Goal: Information Seeking & Learning: Learn about a topic

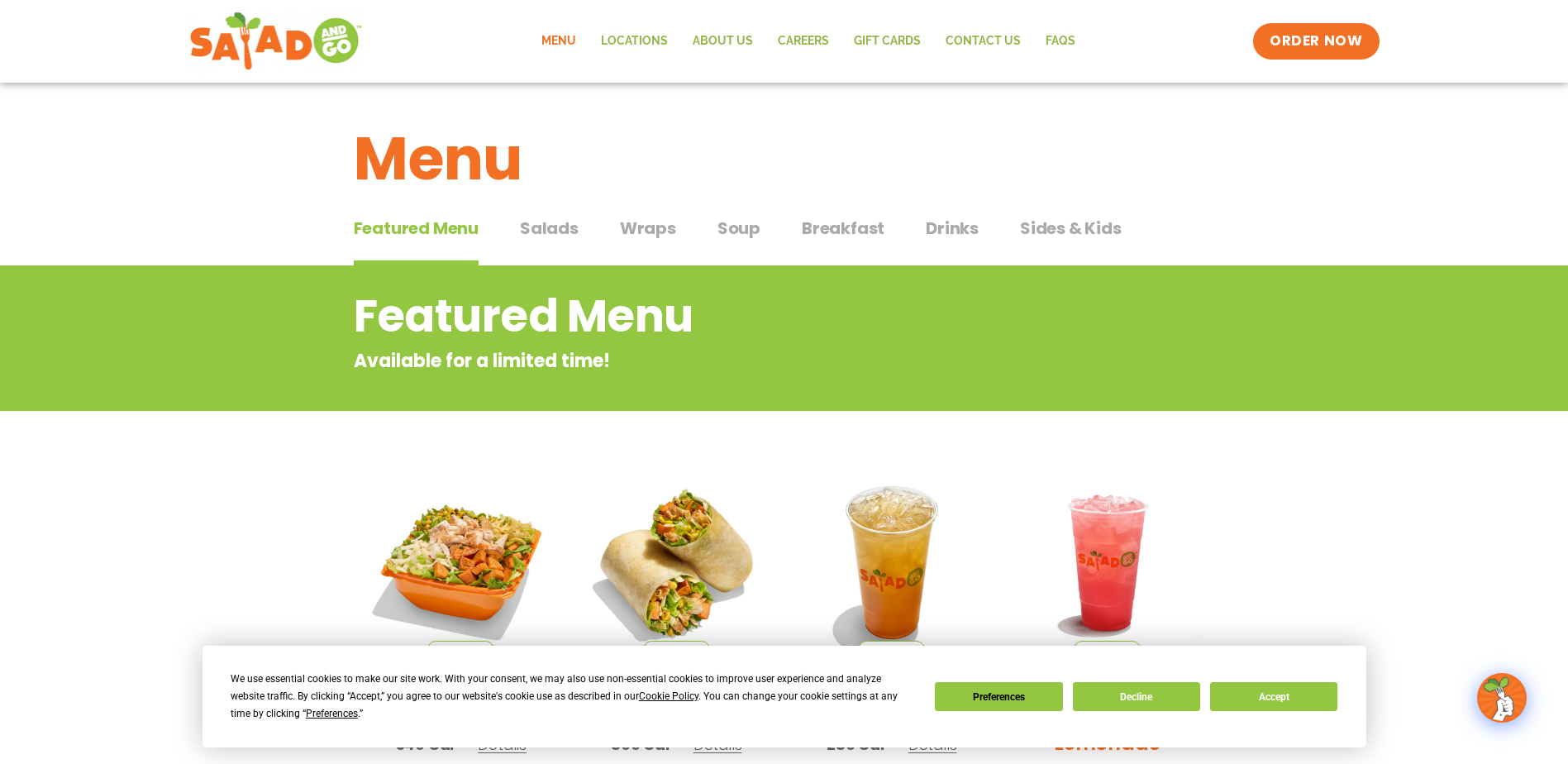
click at [548, 229] on span "Salads" at bounding box center [549, 229] width 59 height 25
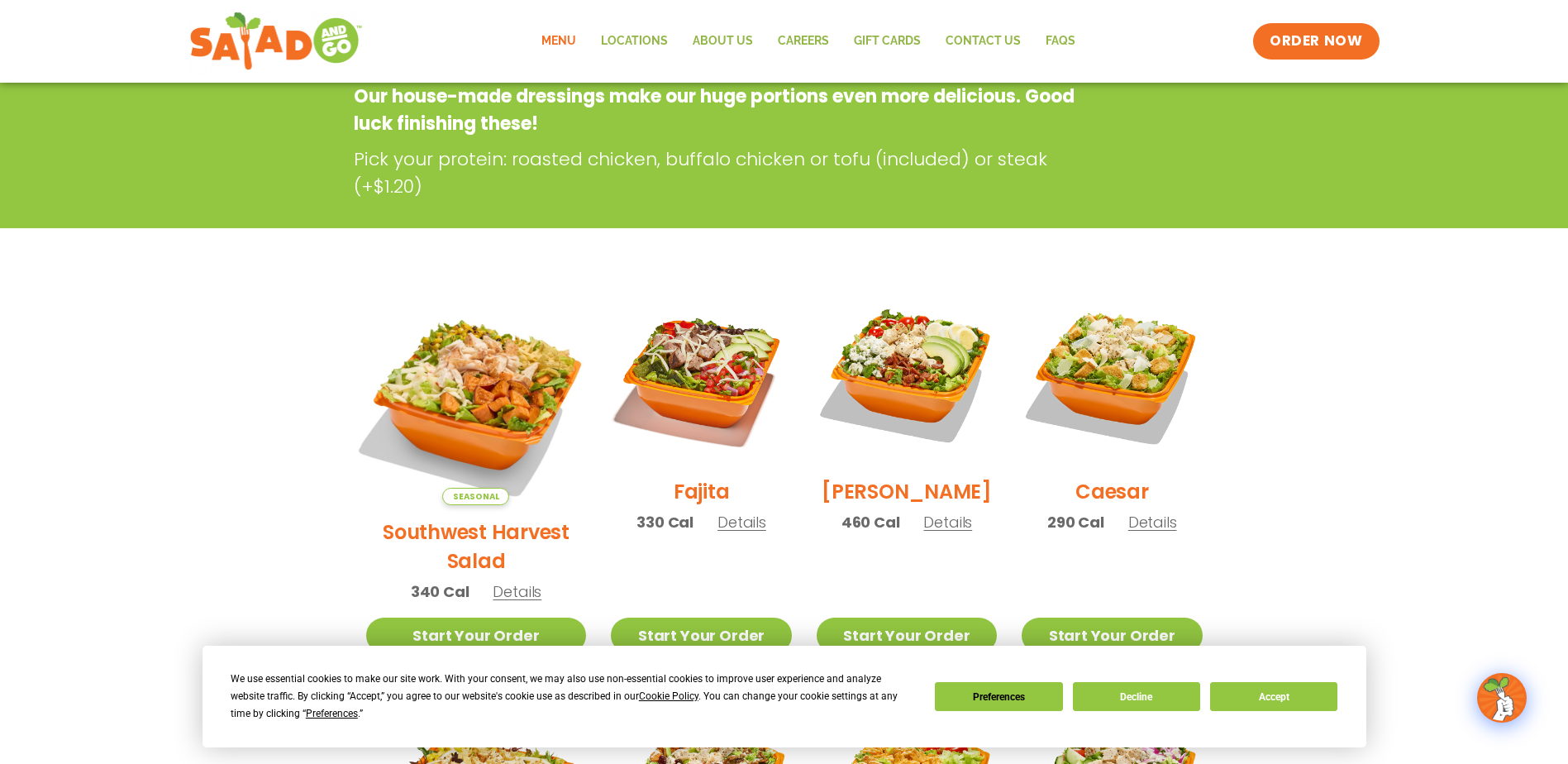
scroll to position [331, 0]
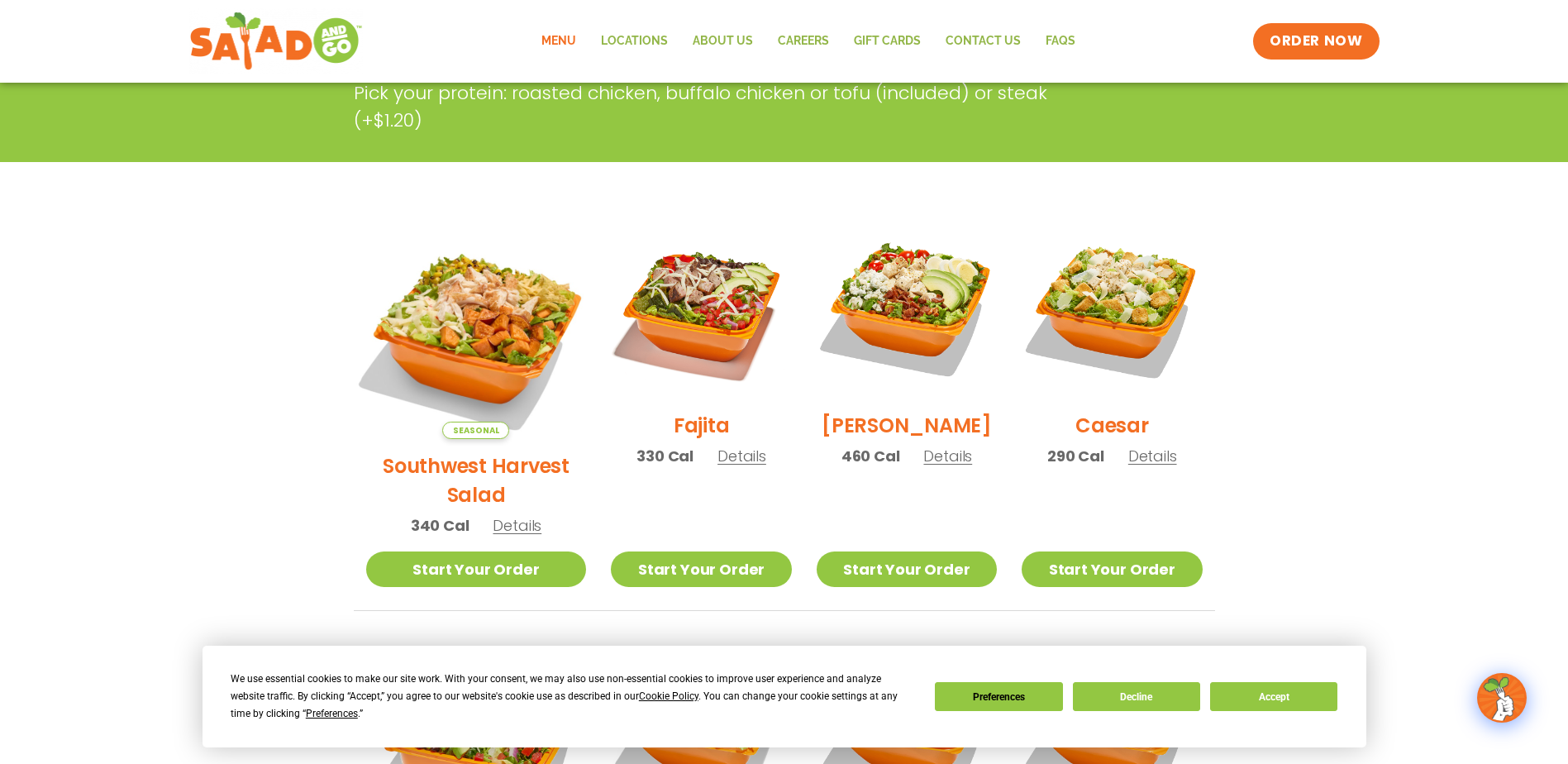
click at [465, 328] on img at bounding box center [476, 328] width 258 height 259
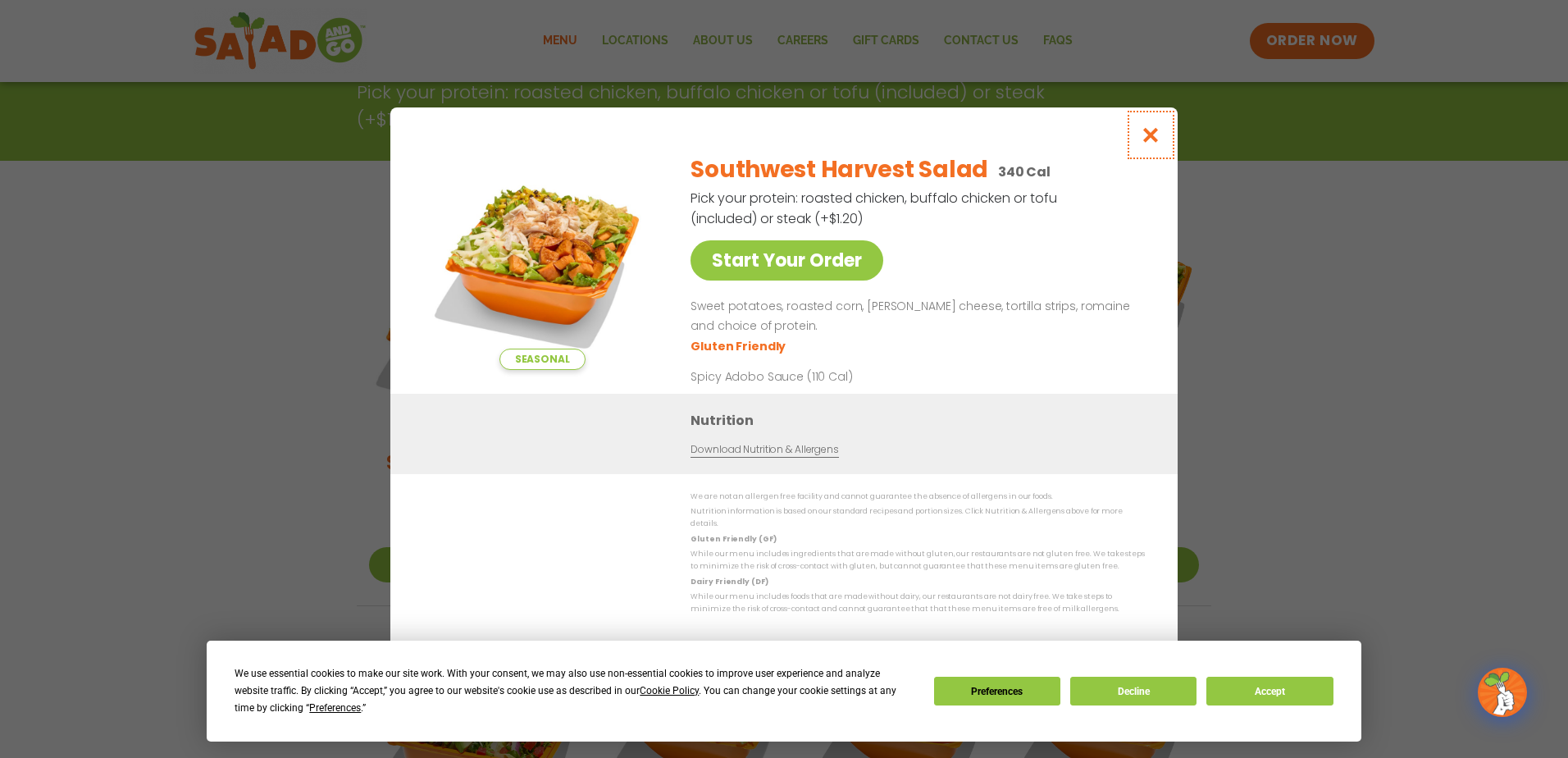
click at [1154, 141] on icon "Close modal" at bounding box center [1151, 135] width 21 height 17
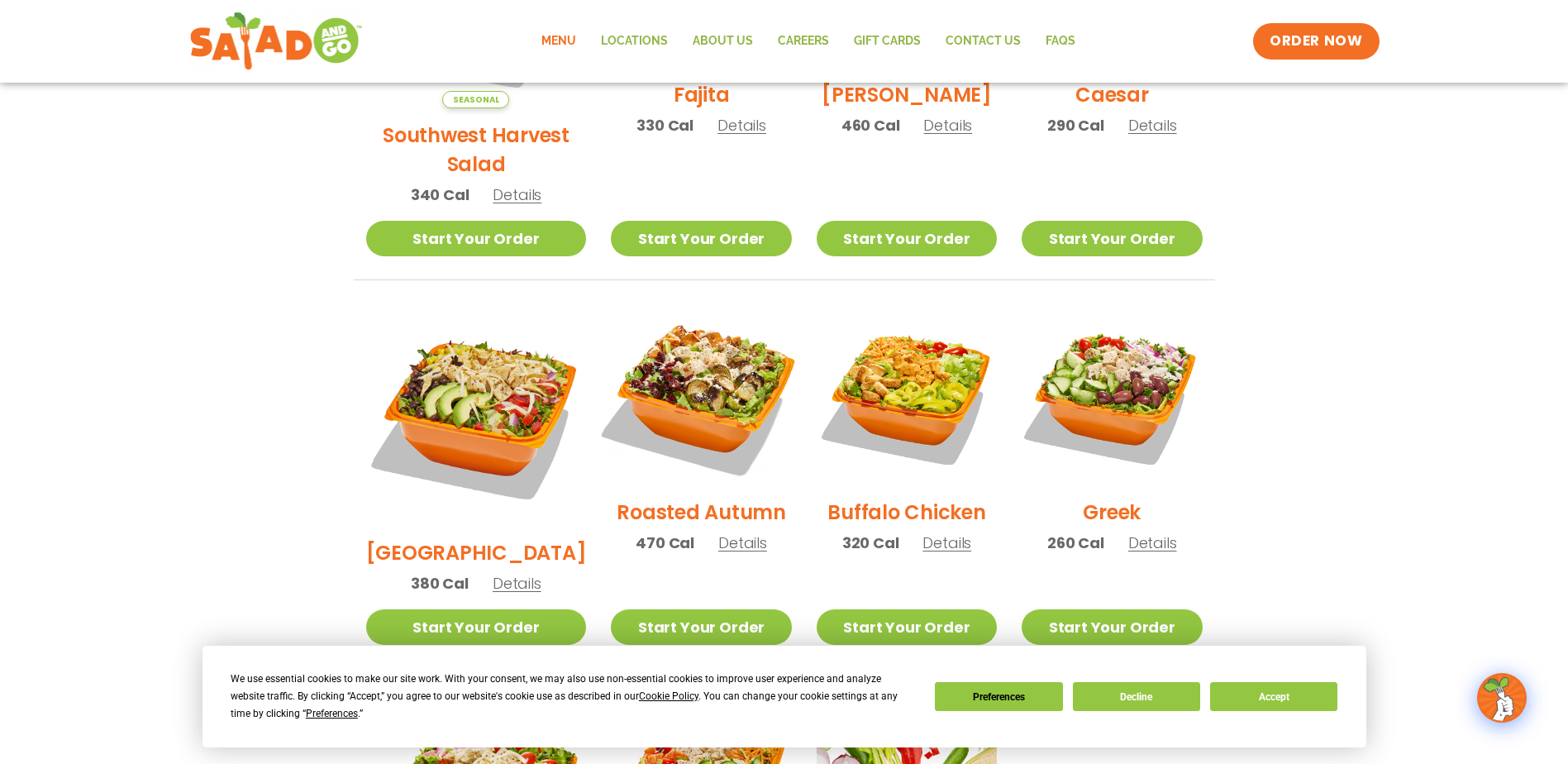
scroll to position [744, 0]
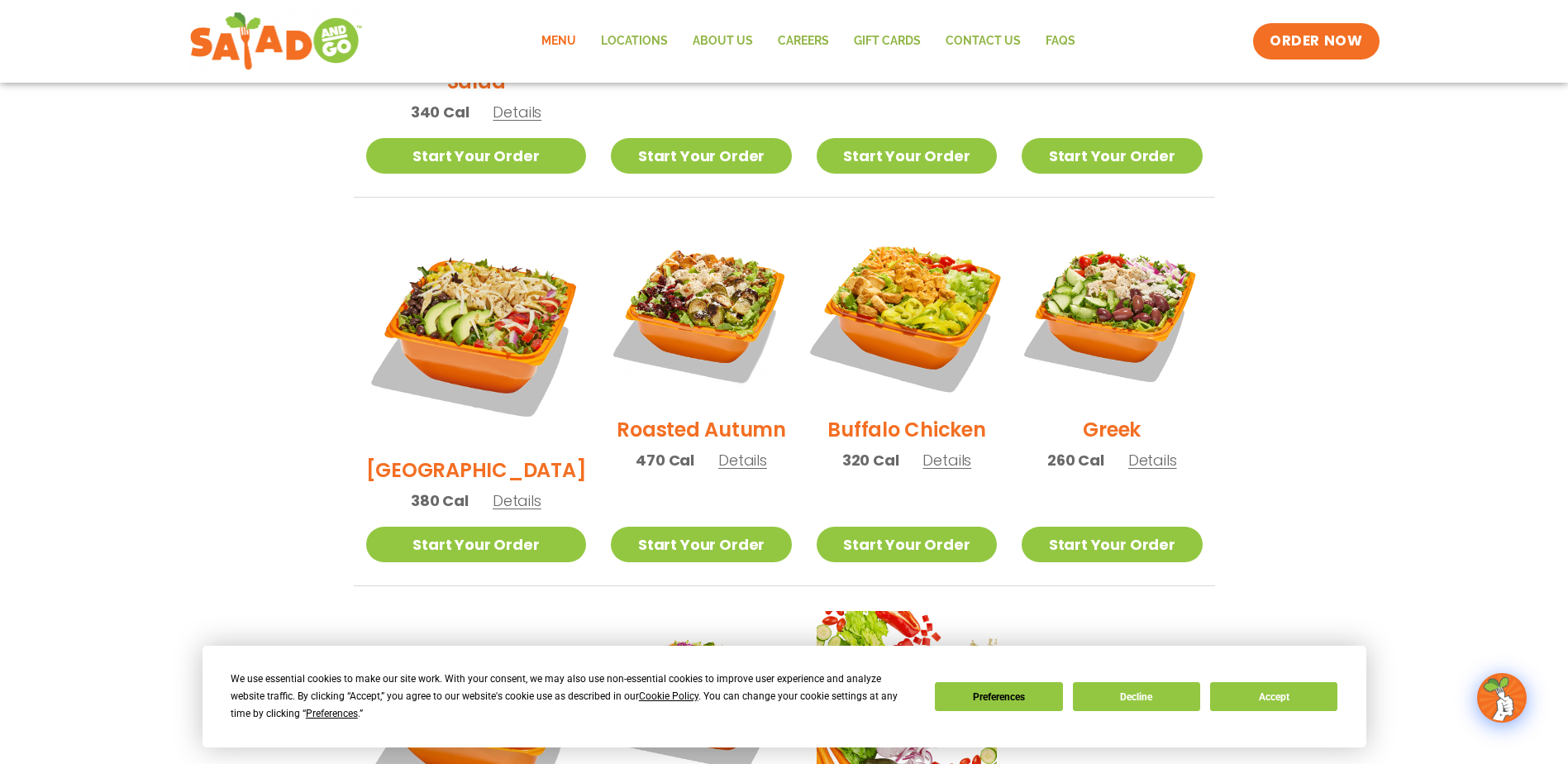
click at [916, 268] on img at bounding box center [907, 312] width 211 height 211
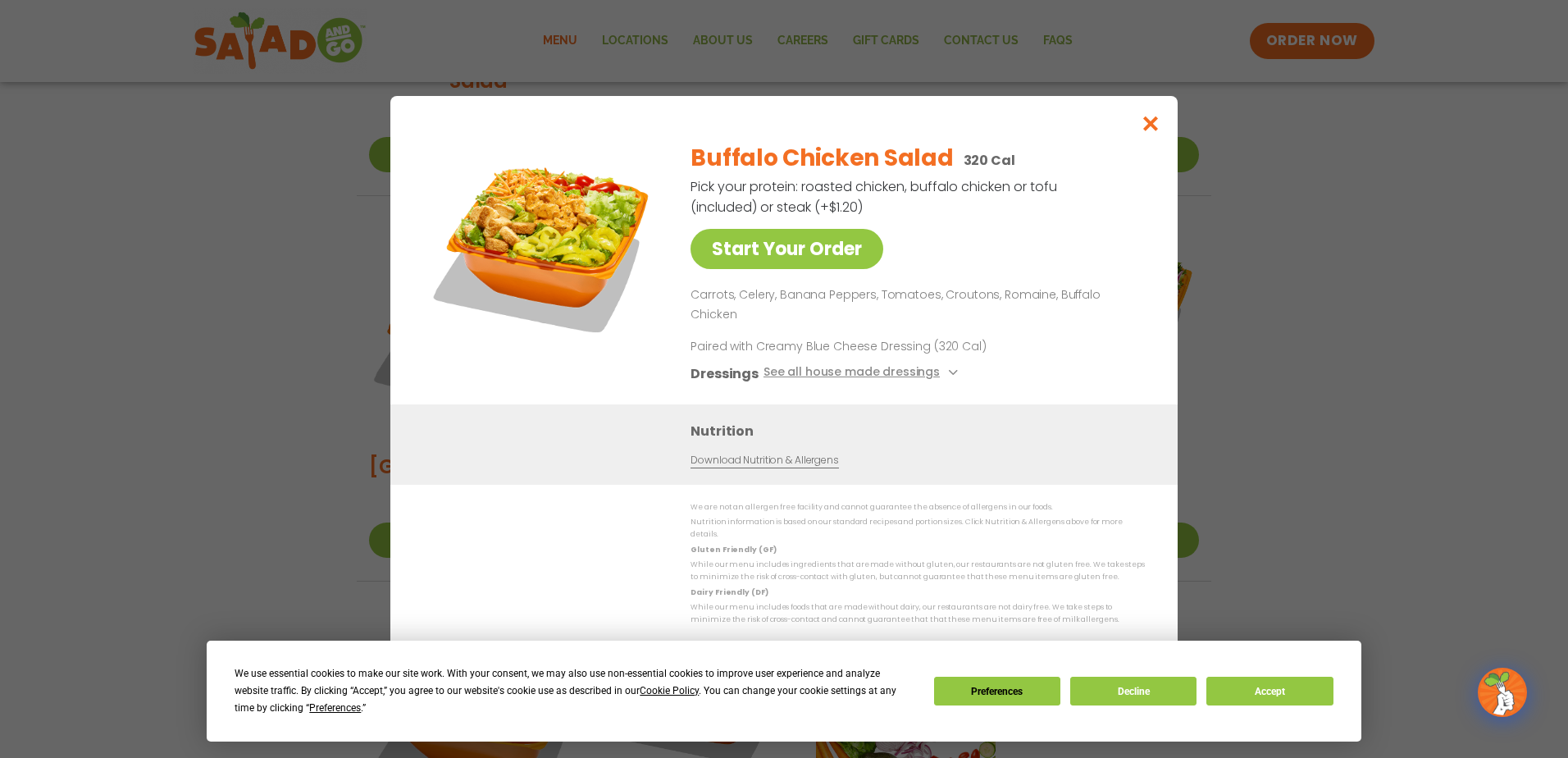
click at [274, 313] on div "Start Your Order Buffalo Chicken Salad 320 Cal Pick your protein: roasted chick…" at bounding box center [784, 379] width 1568 height 758
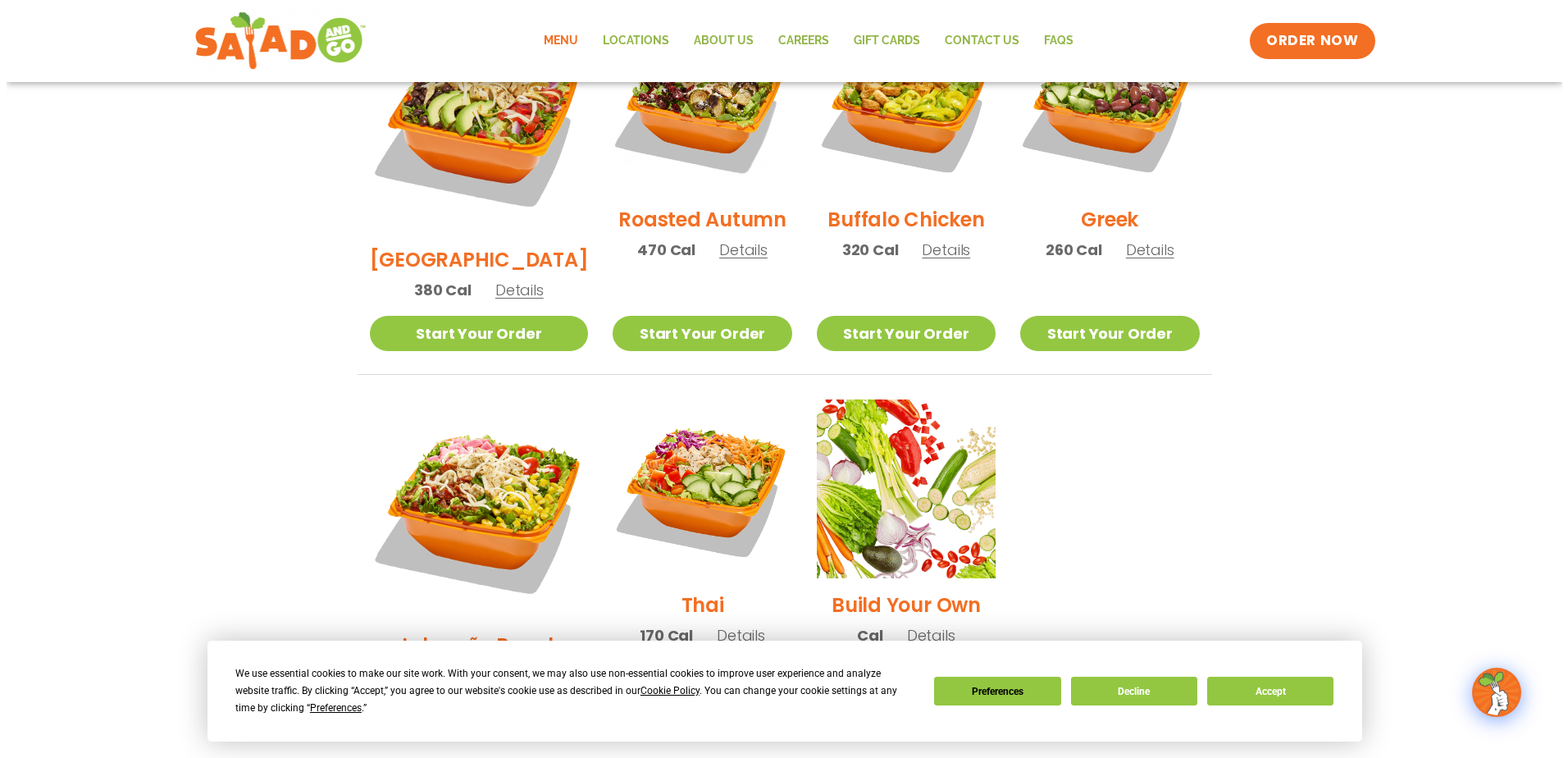
scroll to position [1067, 0]
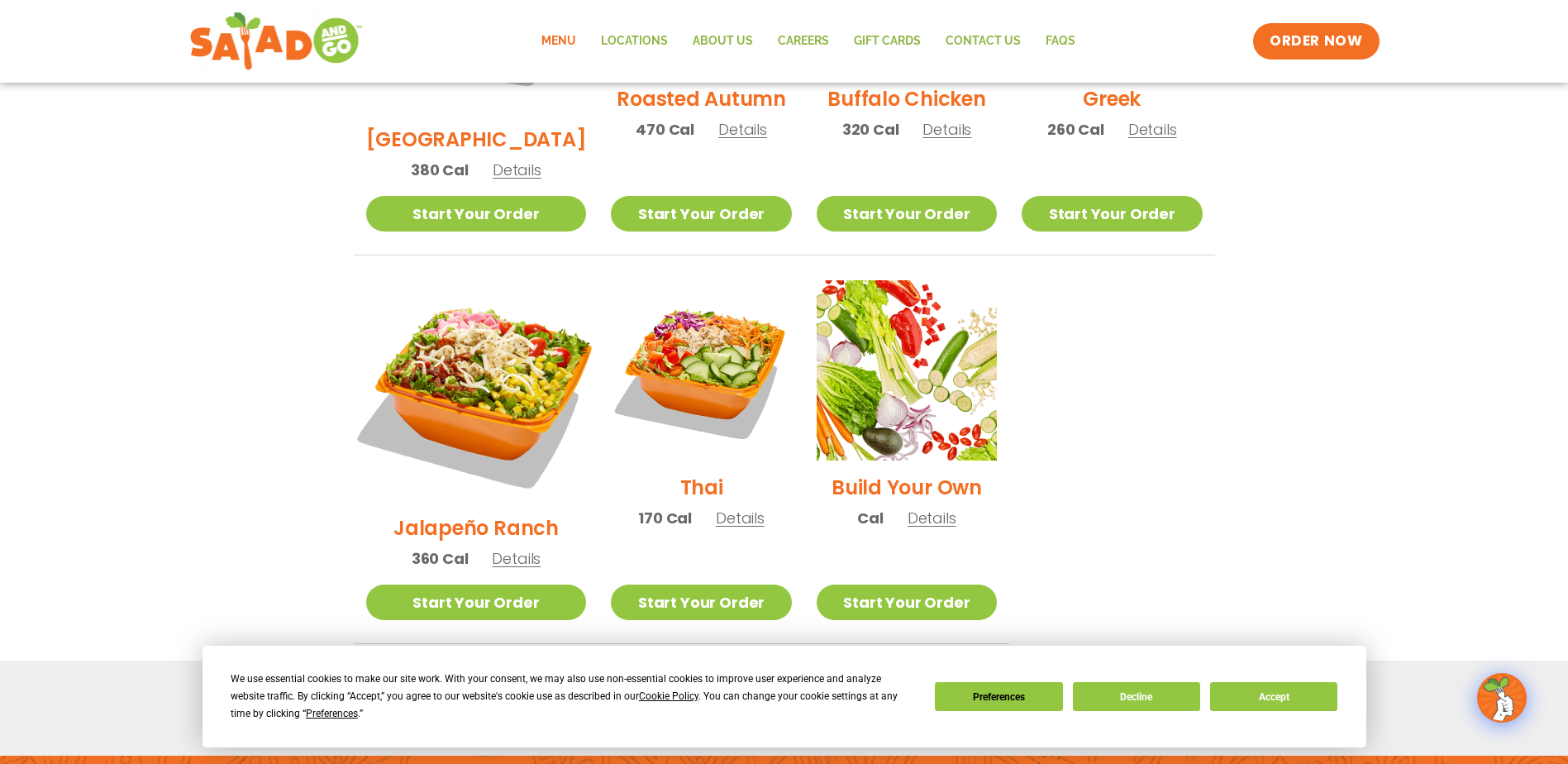
click at [458, 306] on img at bounding box center [476, 390] width 258 height 259
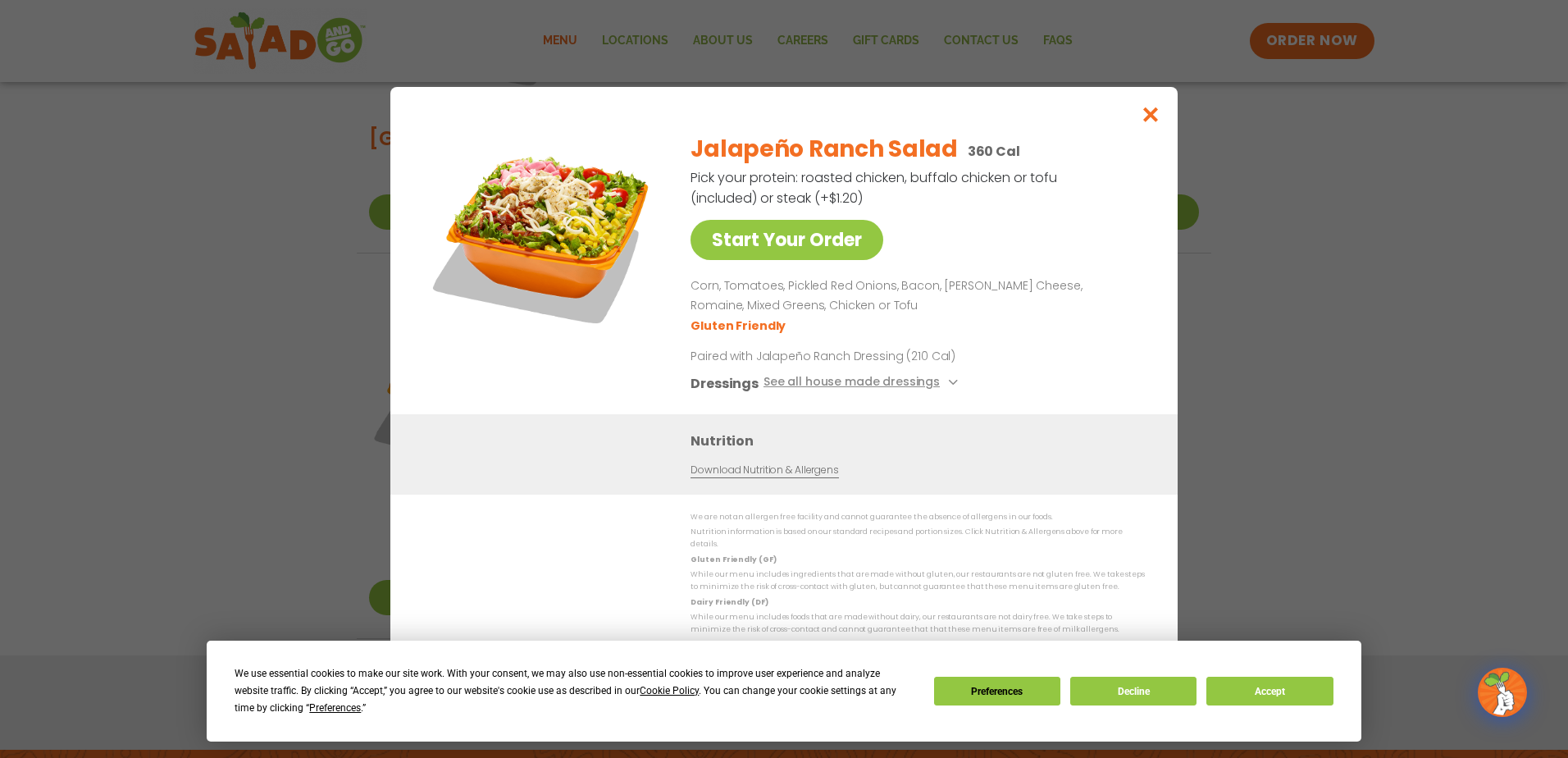
click at [154, 261] on div "Start Your Order Jalapeño Ranch Salad 360 Cal Pick your protein: roasted chicke…" at bounding box center [784, 379] width 1568 height 758
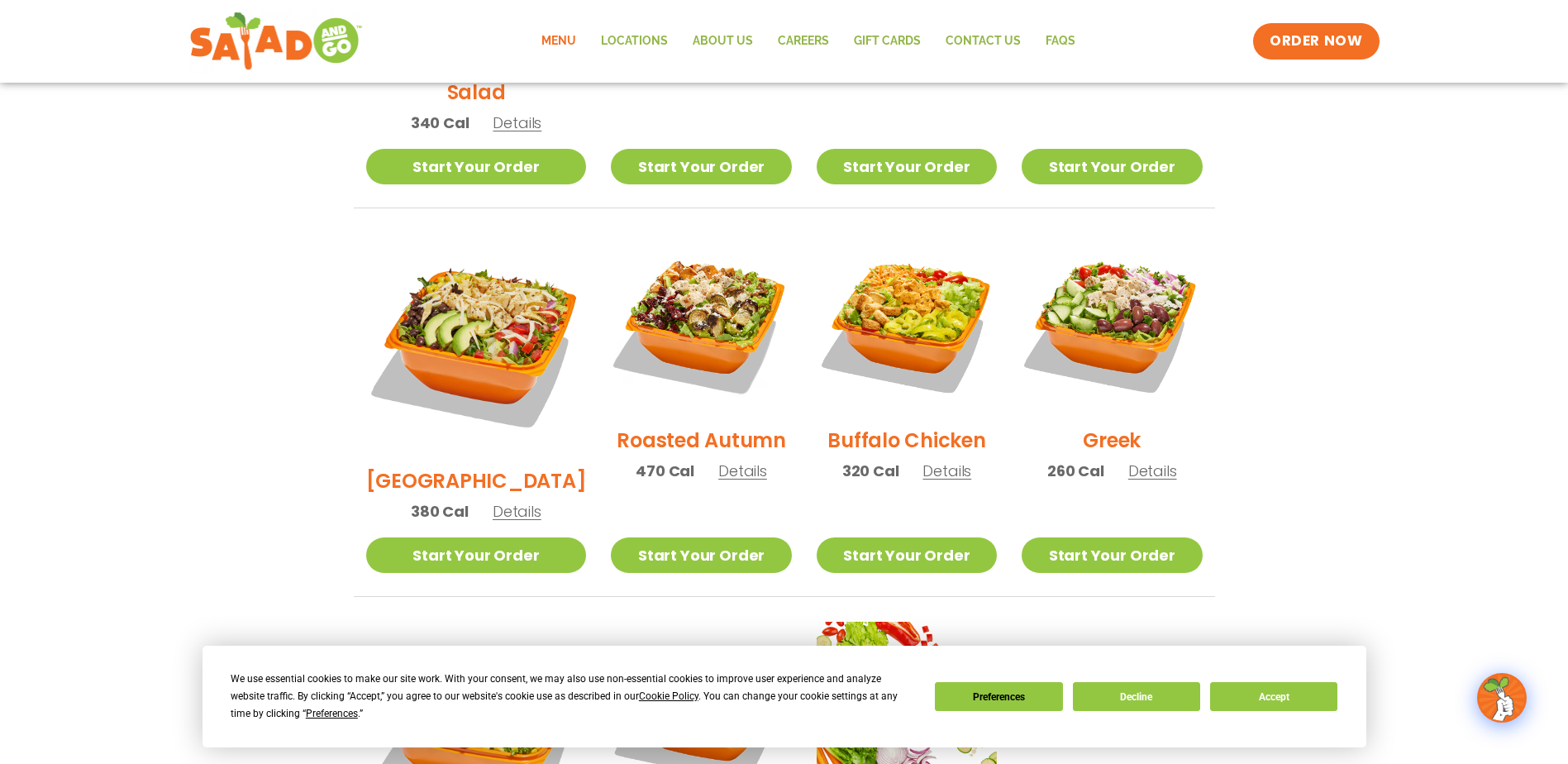
scroll to position [320, 0]
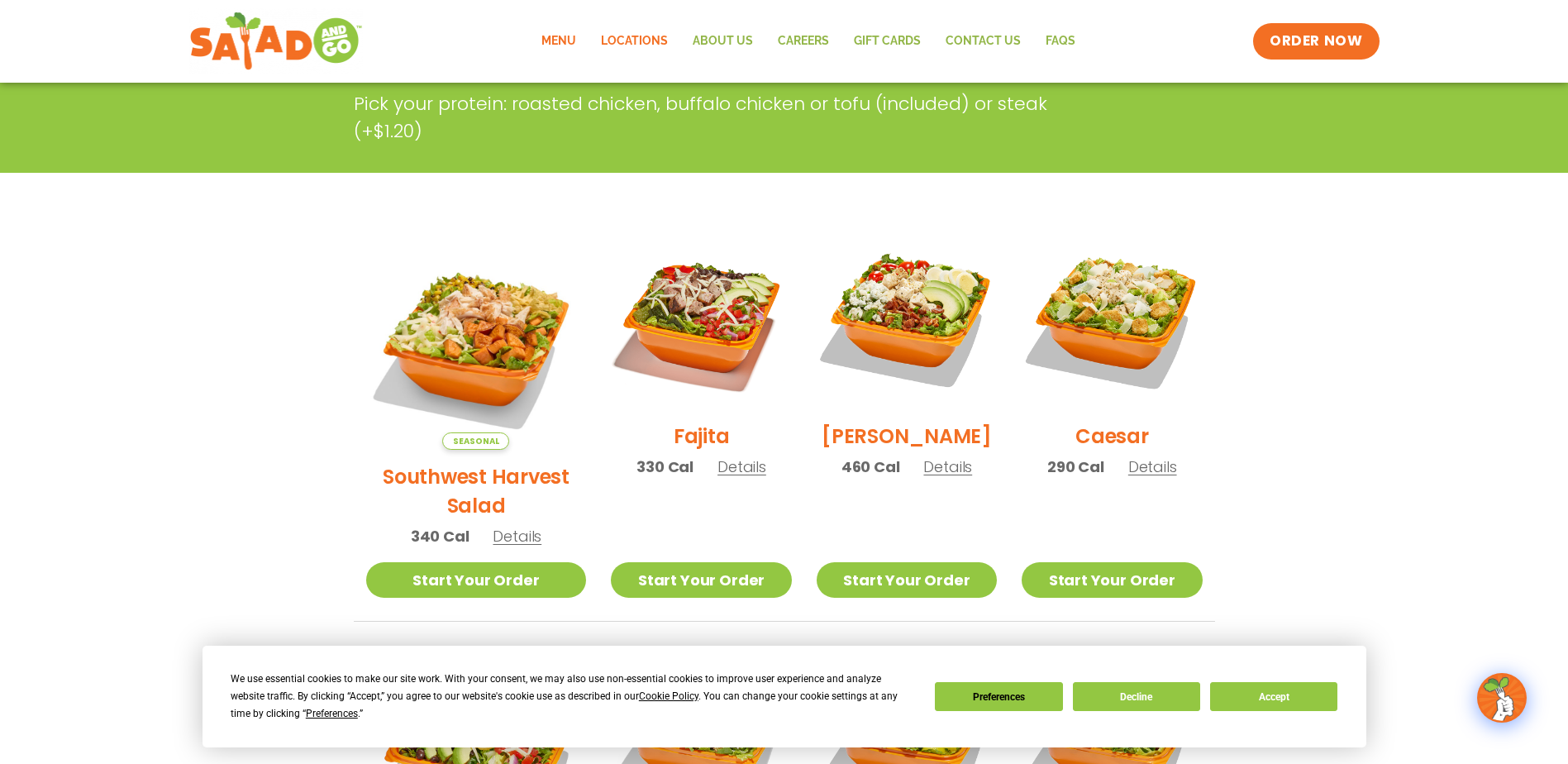
click at [608, 37] on link "Locations" at bounding box center [635, 41] width 92 height 38
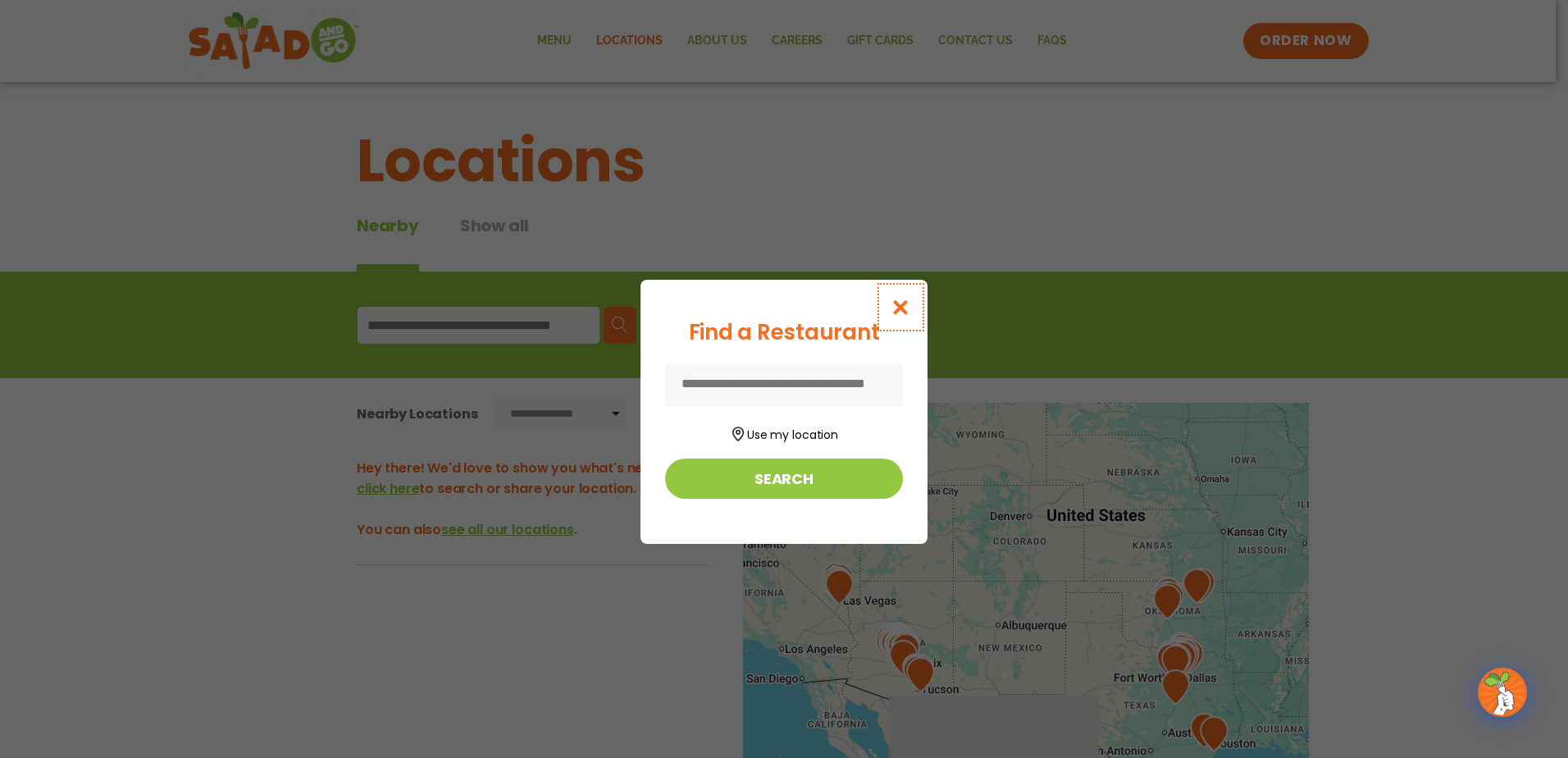
click at [892, 305] on icon "Close modal" at bounding box center [902, 307] width 21 height 17
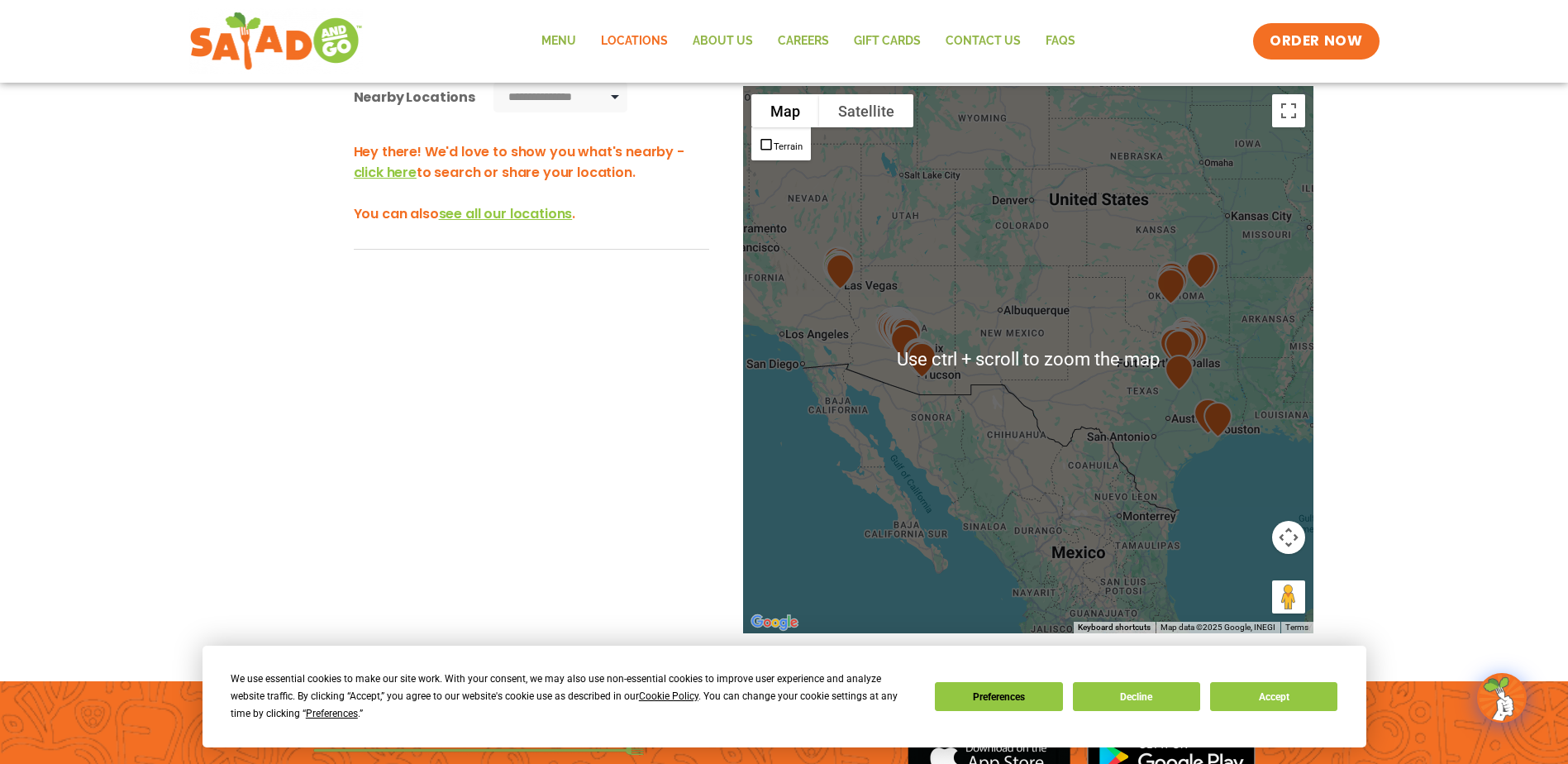
scroll to position [331, 0]
